Goal: Information Seeking & Learning: Compare options

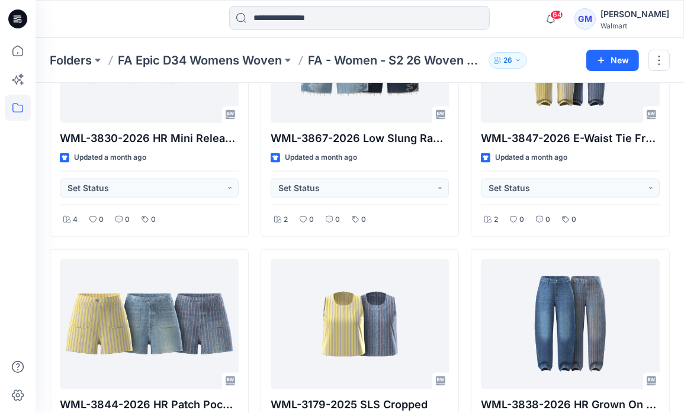
scroll to position [1355, 0]
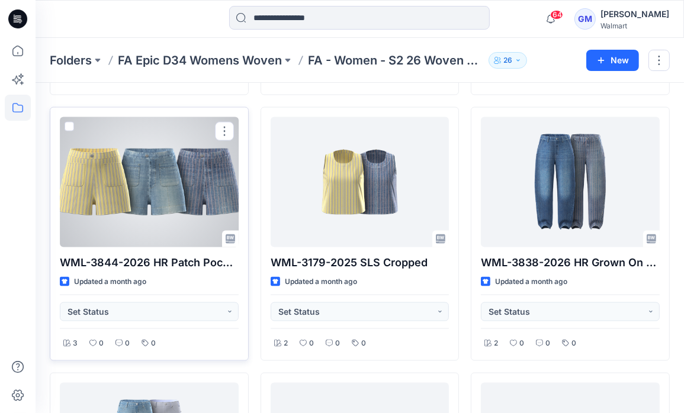
click at [196, 166] on div at bounding box center [149, 182] width 179 height 130
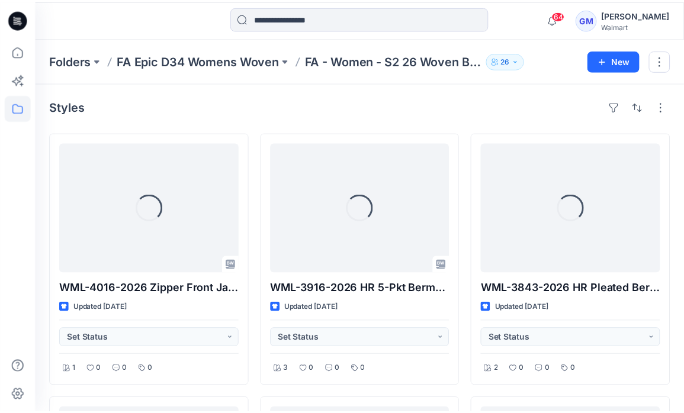
scroll to position [1355, 0]
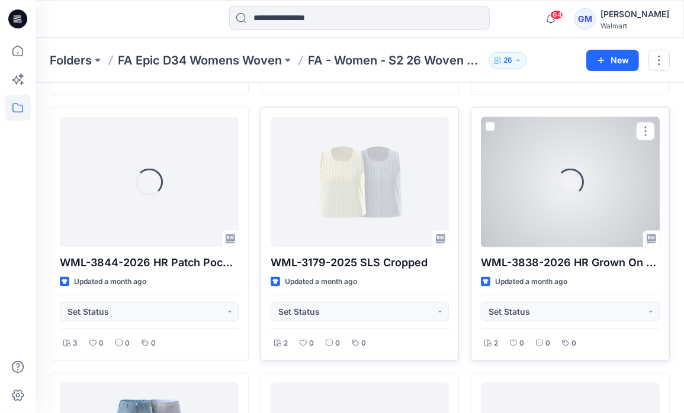
click at [572, 182] on div "Loading..." at bounding box center [570, 182] width 38 height 38
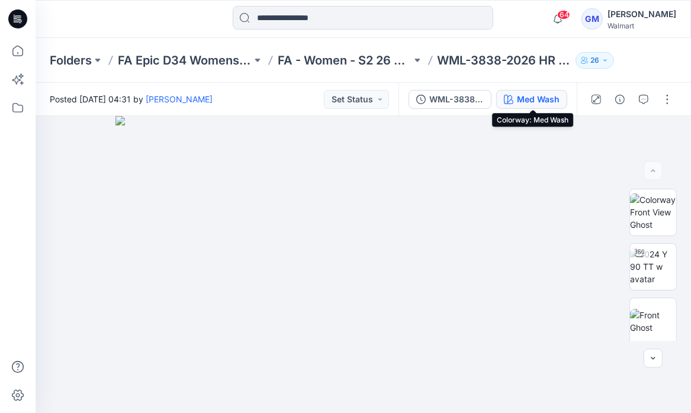
click at [548, 102] on div "Med Wash" at bounding box center [538, 99] width 43 height 13
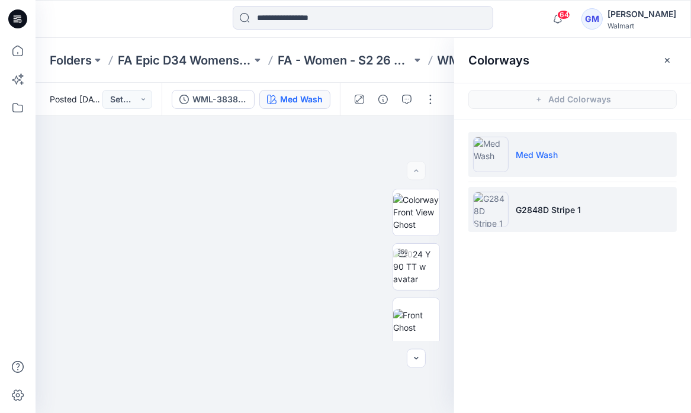
click at [542, 214] on p "G2848D Stripe 1" at bounding box center [547, 210] width 65 height 12
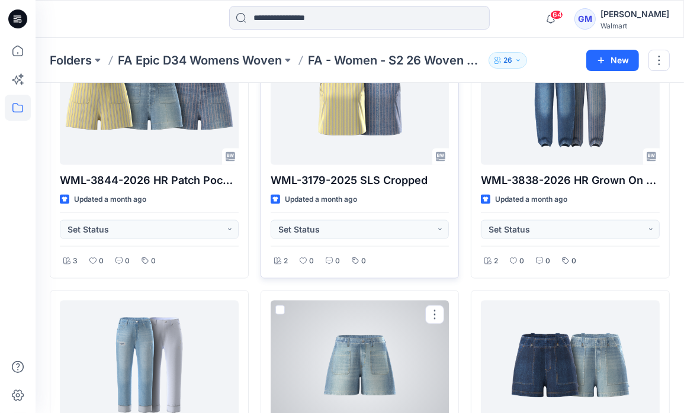
scroll to position [1295, 0]
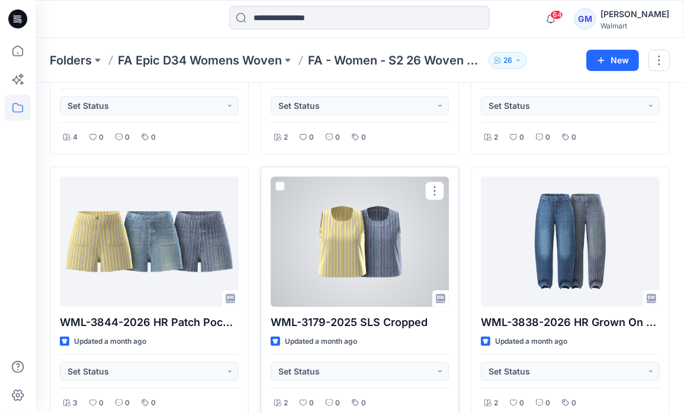
click at [353, 234] on div at bounding box center [359, 242] width 179 height 130
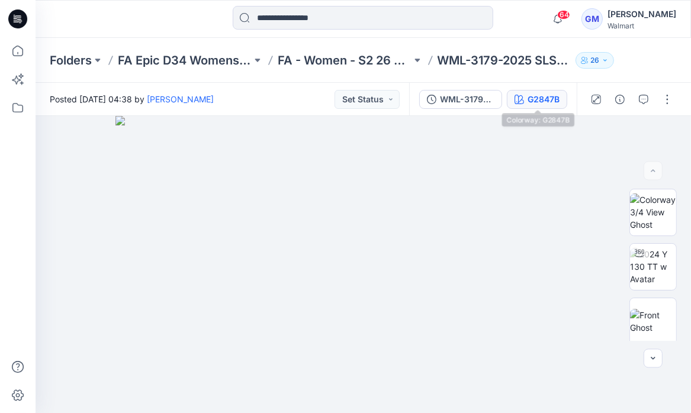
click at [530, 95] on div "G2847B" at bounding box center [543, 99] width 32 height 13
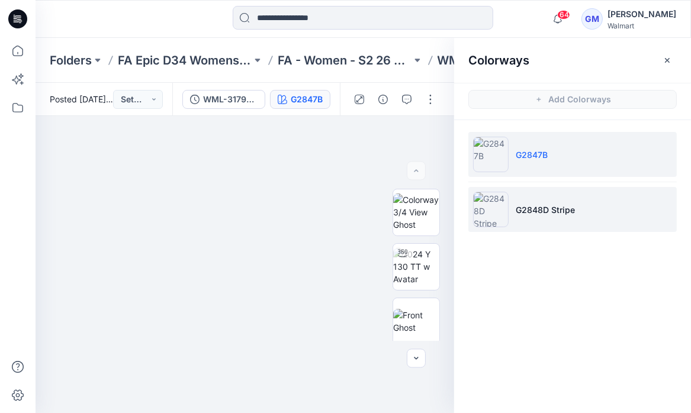
click at [532, 215] on li "G2848D Stripe" at bounding box center [572, 209] width 208 height 45
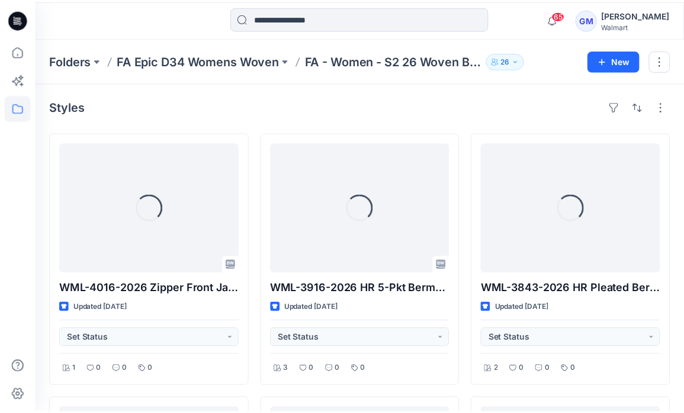
scroll to position [1295, 0]
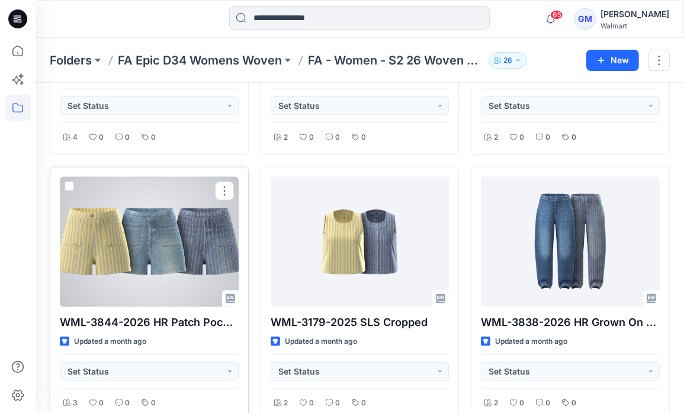
click at [118, 233] on div at bounding box center [149, 242] width 179 height 130
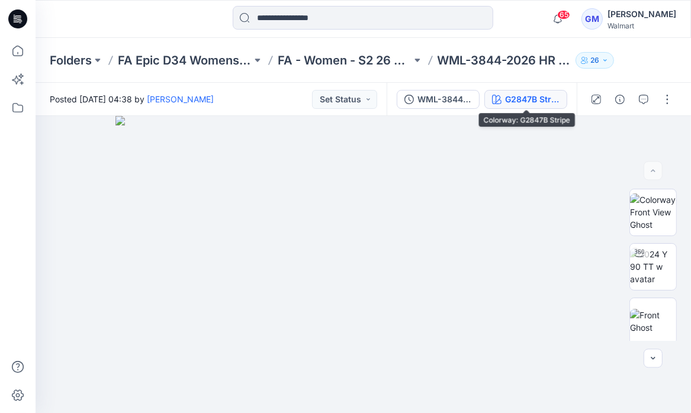
click at [523, 94] on div "G2847B Stripe" at bounding box center [532, 99] width 54 height 13
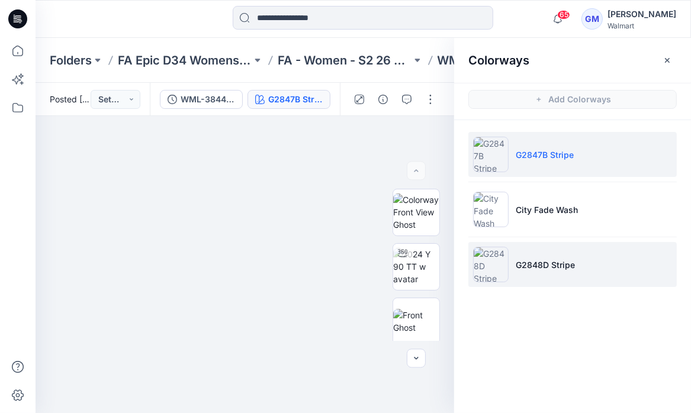
click at [535, 253] on li "G2848D Stripe" at bounding box center [572, 264] width 208 height 45
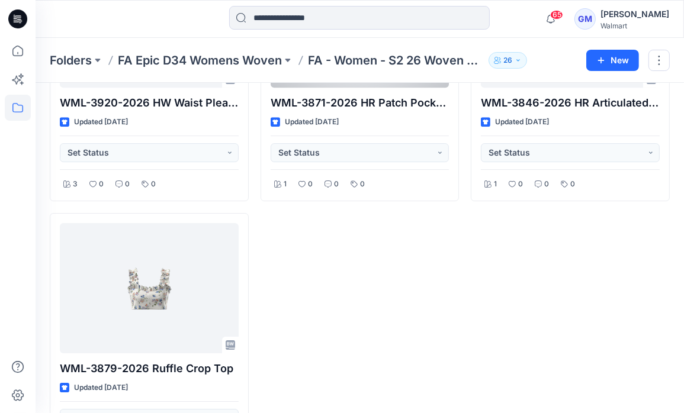
scroll to position [2905, 0]
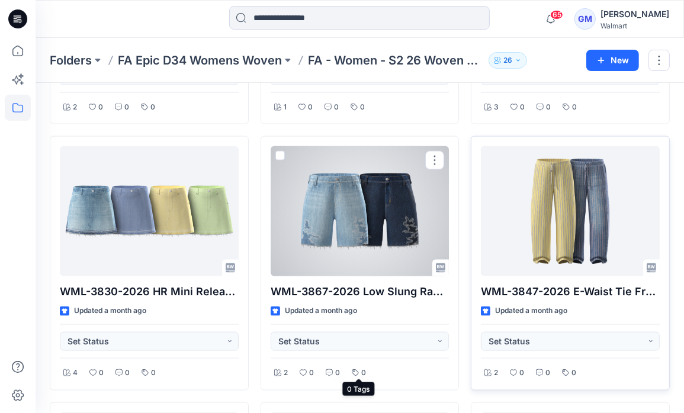
scroll to position [1058, 0]
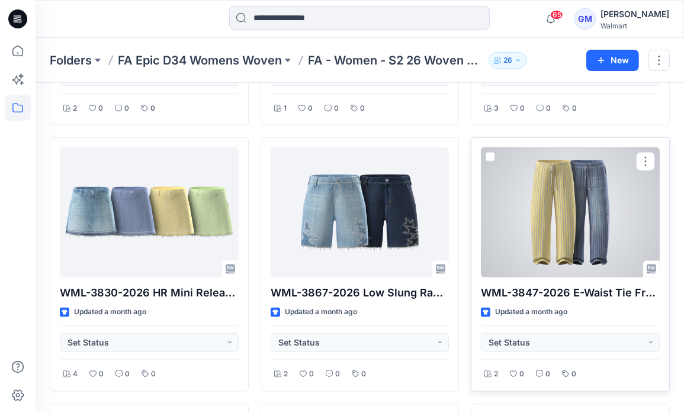
click at [573, 218] on div at bounding box center [570, 212] width 179 height 130
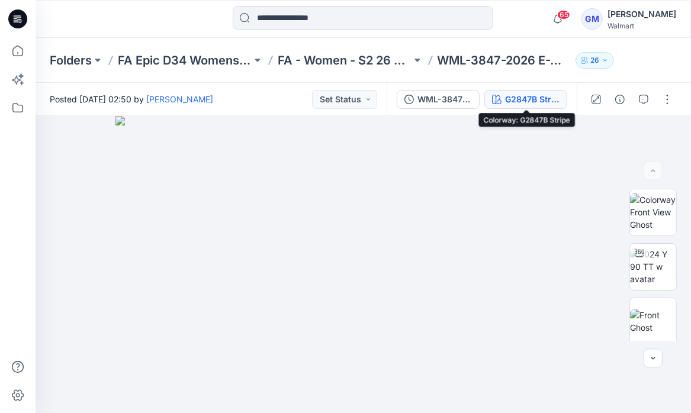
click at [546, 99] on div "G2847B Stripe" at bounding box center [532, 99] width 54 height 13
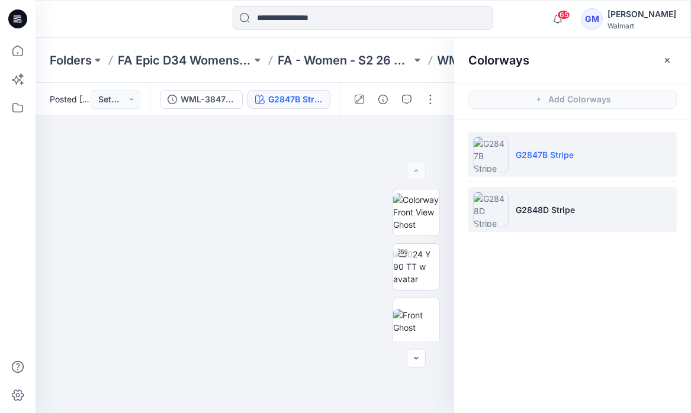
click at [521, 204] on p "G2848D Stripe" at bounding box center [544, 210] width 59 height 12
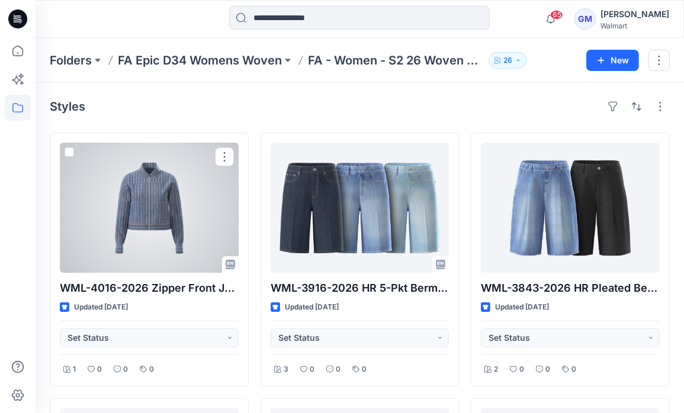
click at [163, 246] on div at bounding box center [149, 208] width 179 height 130
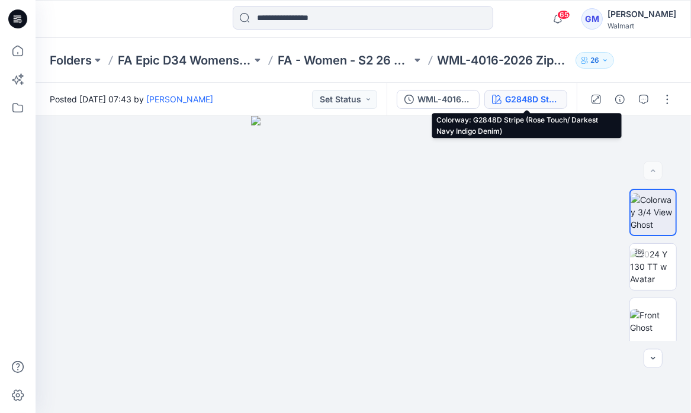
click at [520, 98] on div "G2848D Stripe (Rose Touch/ Darkest Navy Indigo Denim)" at bounding box center [532, 99] width 54 height 13
